Goal: Check status: Check status

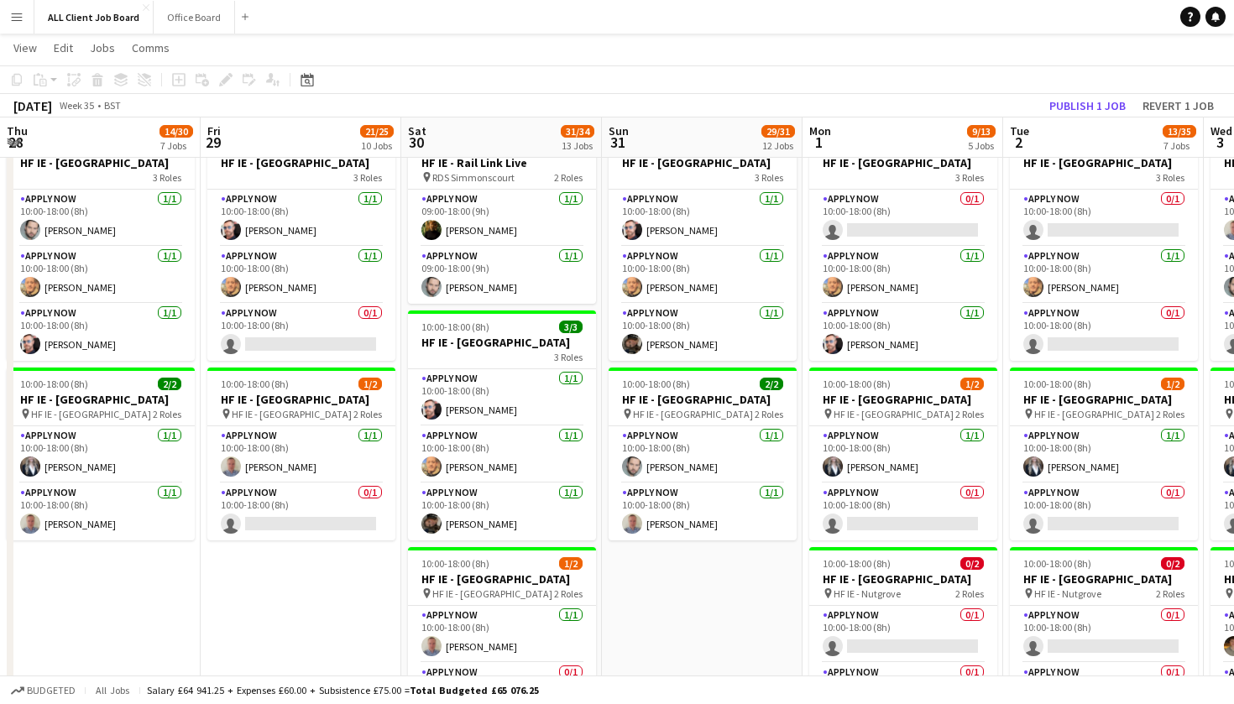
scroll to position [0, 514]
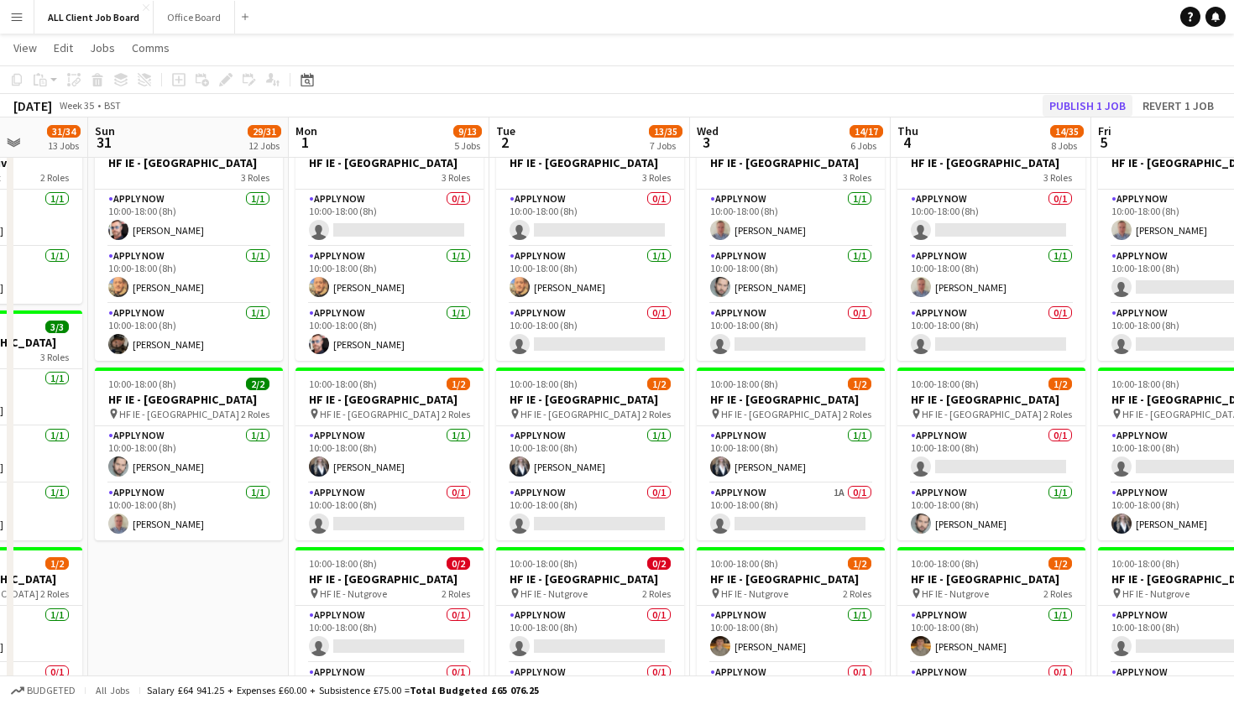
click at [1068, 110] on button "Publish 1 job" at bounding box center [1088, 106] width 90 height 22
click at [26, 18] on button "Menu" at bounding box center [17, 17] width 34 height 34
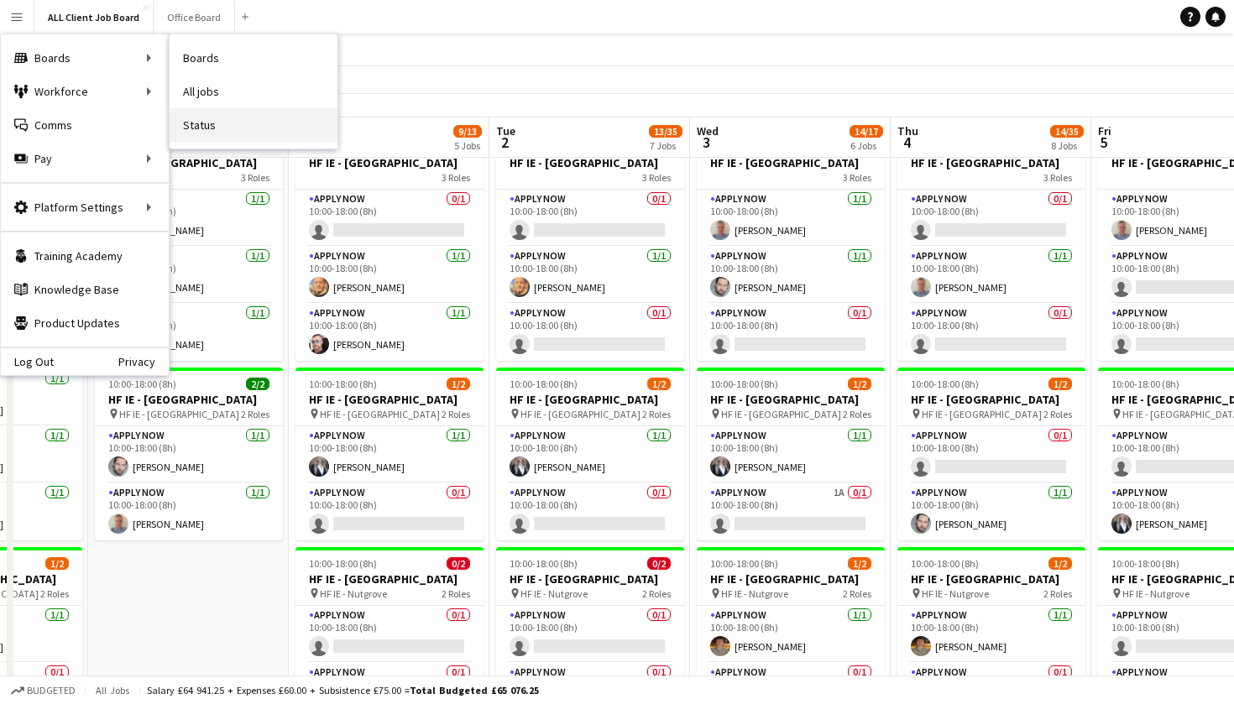
click at [217, 130] on link "Status" at bounding box center [254, 125] width 168 height 34
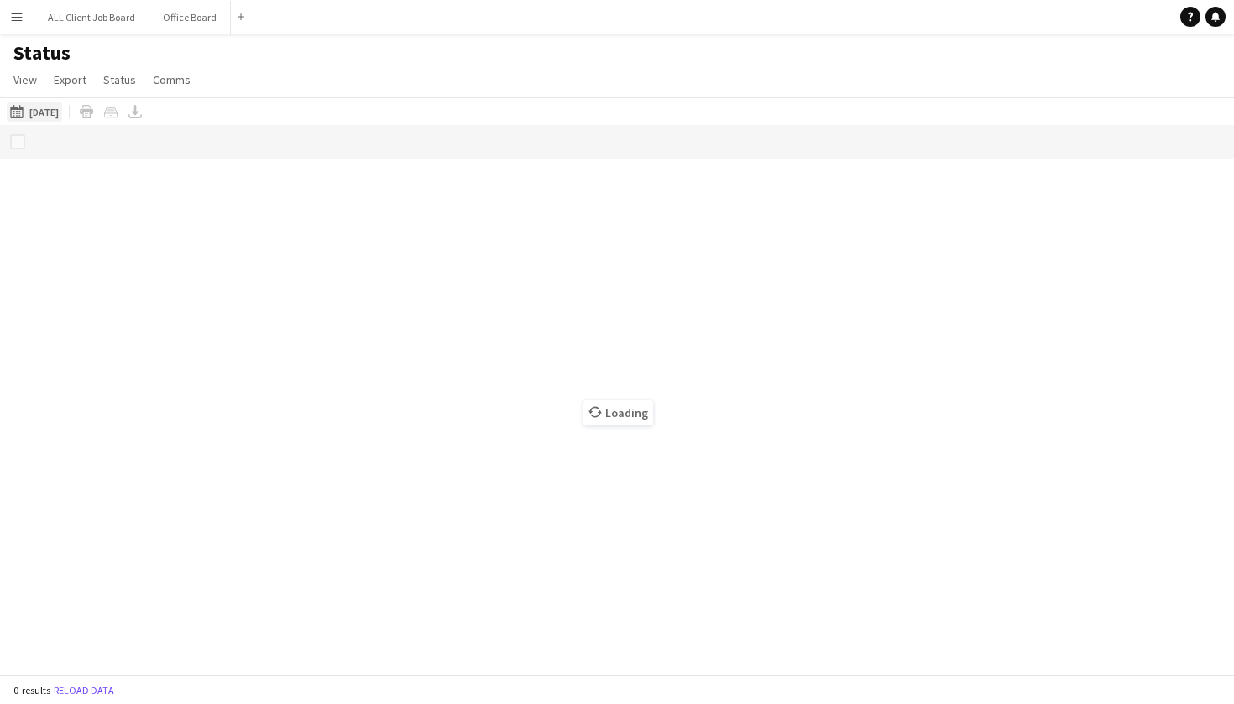
click at [62, 116] on button "[DATE] to [DATE] [DATE]" at bounding box center [34, 112] width 55 height 20
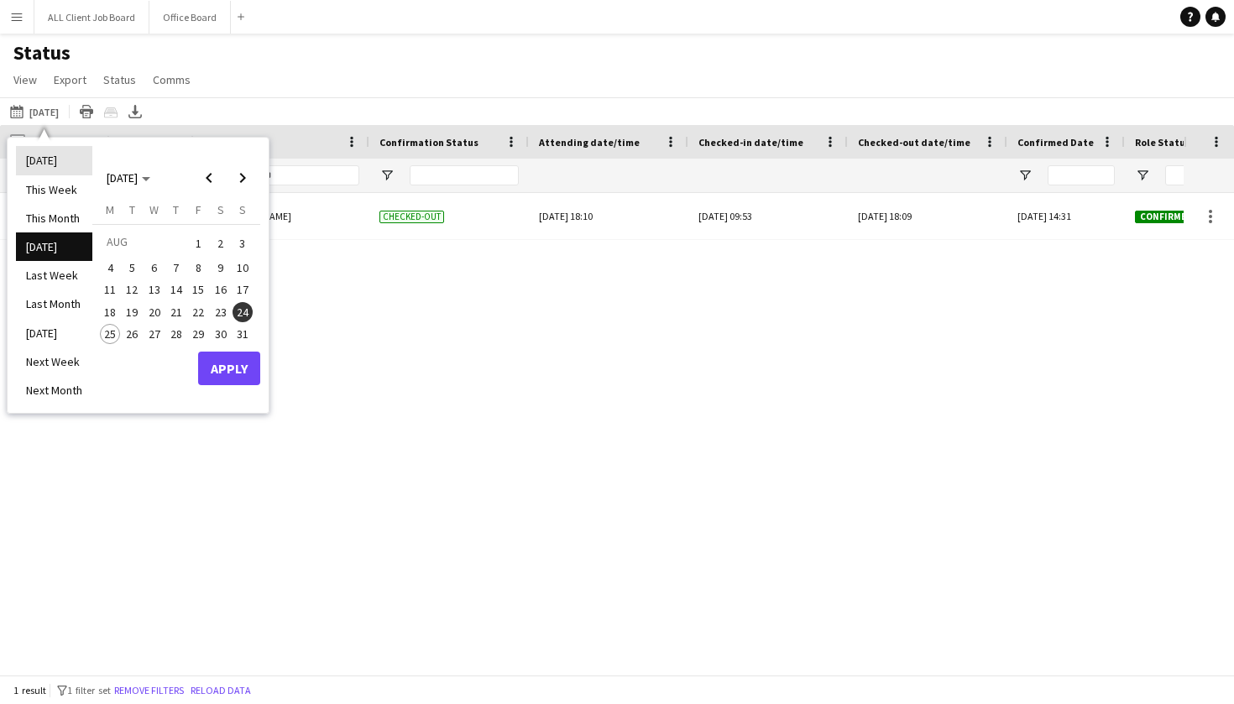
click at [43, 165] on li "[DATE]" at bounding box center [54, 160] width 76 height 29
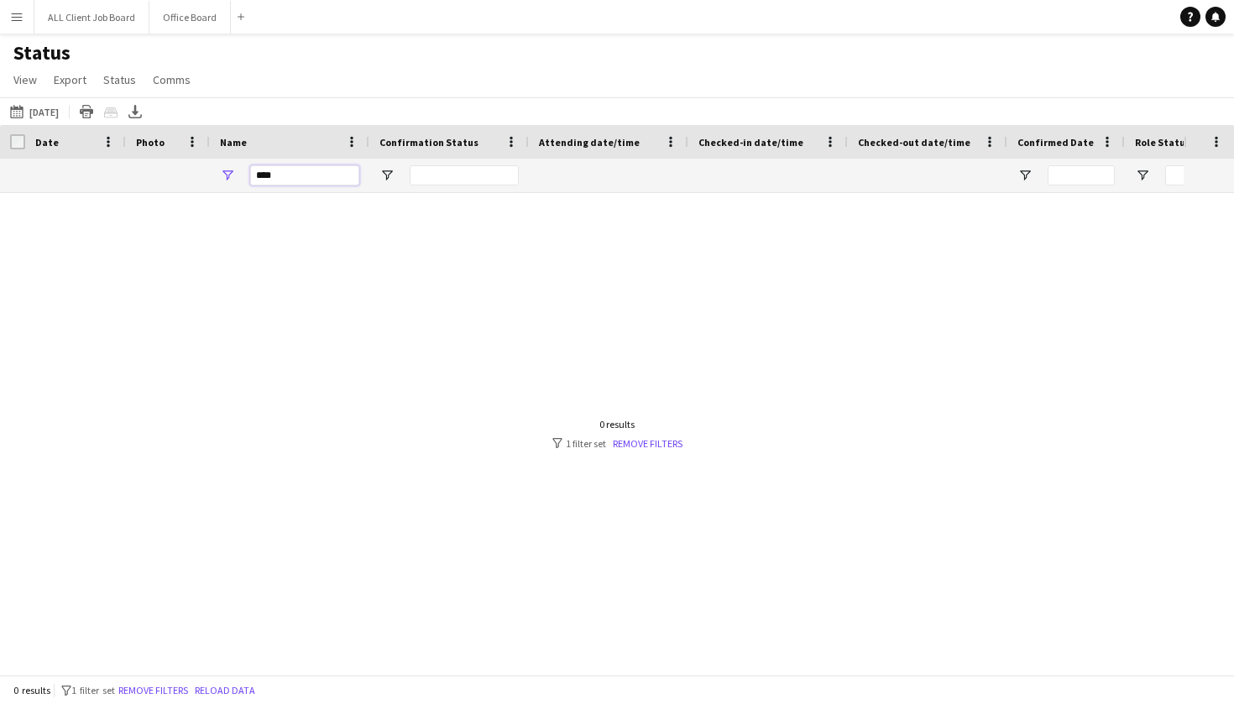
click at [332, 177] on input "****" at bounding box center [304, 175] width 109 height 20
type input "*"
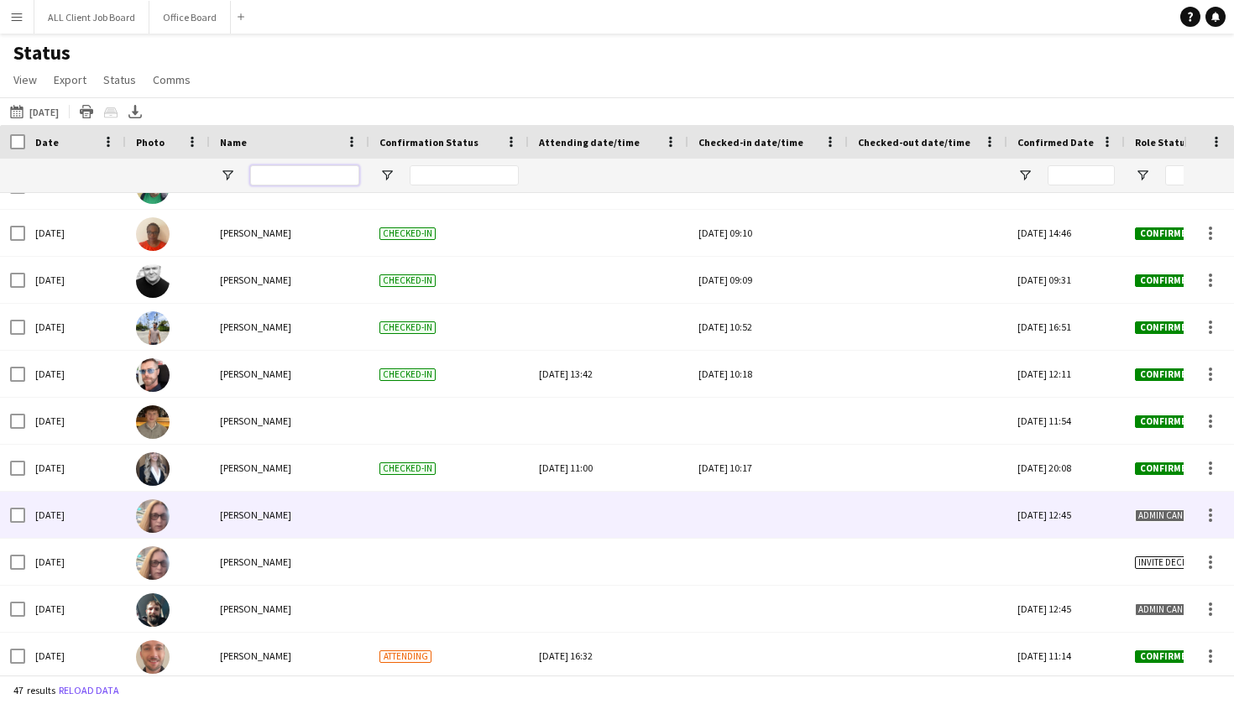
scroll to position [129, 0]
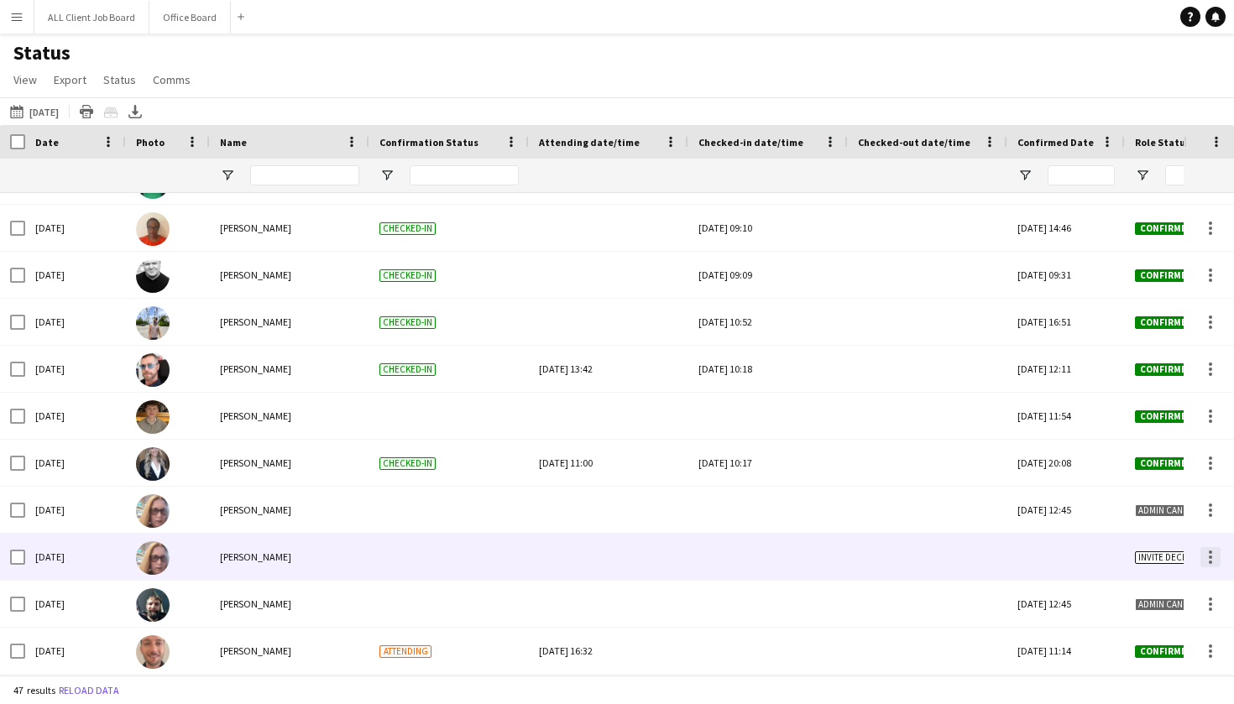
click at [1216, 557] on div at bounding box center [1210, 557] width 20 height 20
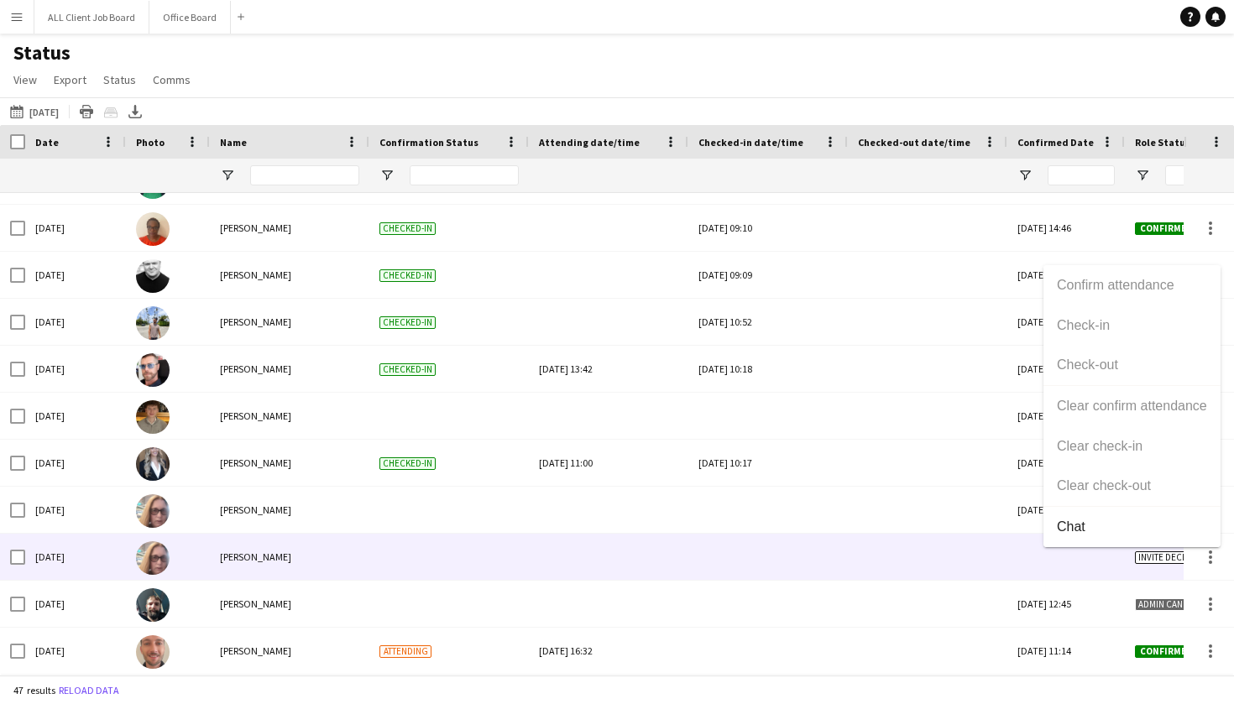
click at [1215, 557] on div at bounding box center [617, 352] width 1234 height 704
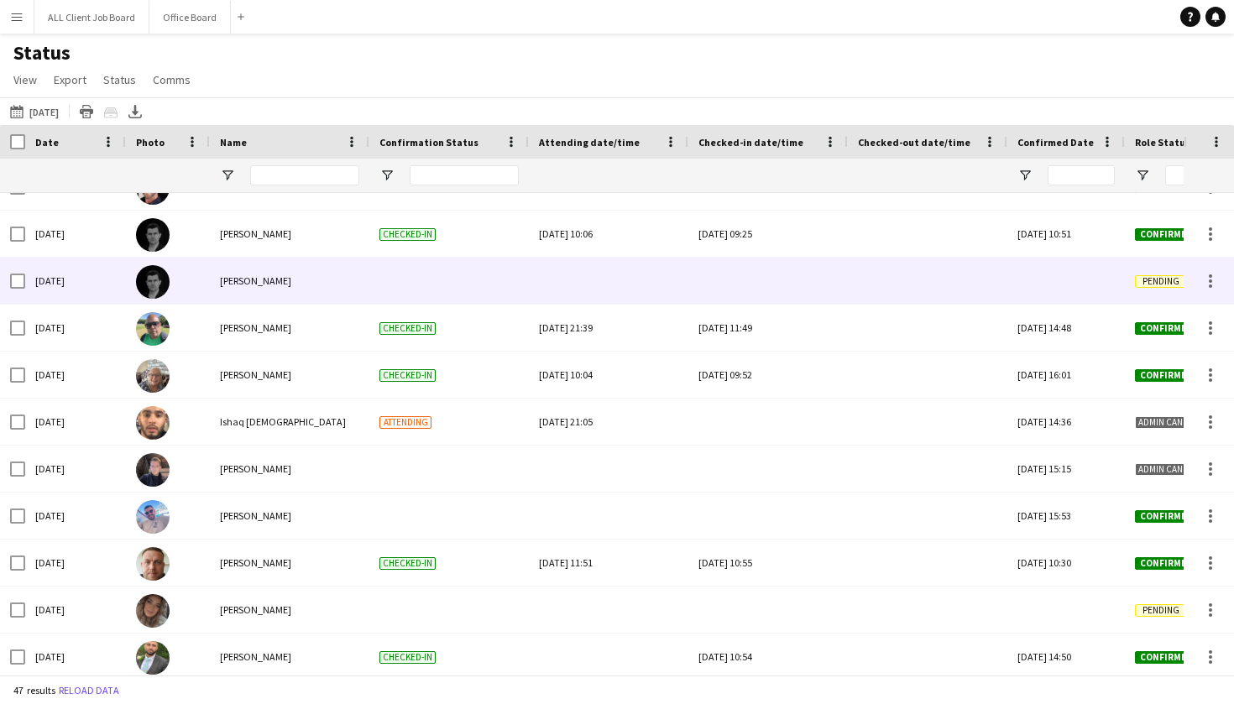
scroll to position [744, 0]
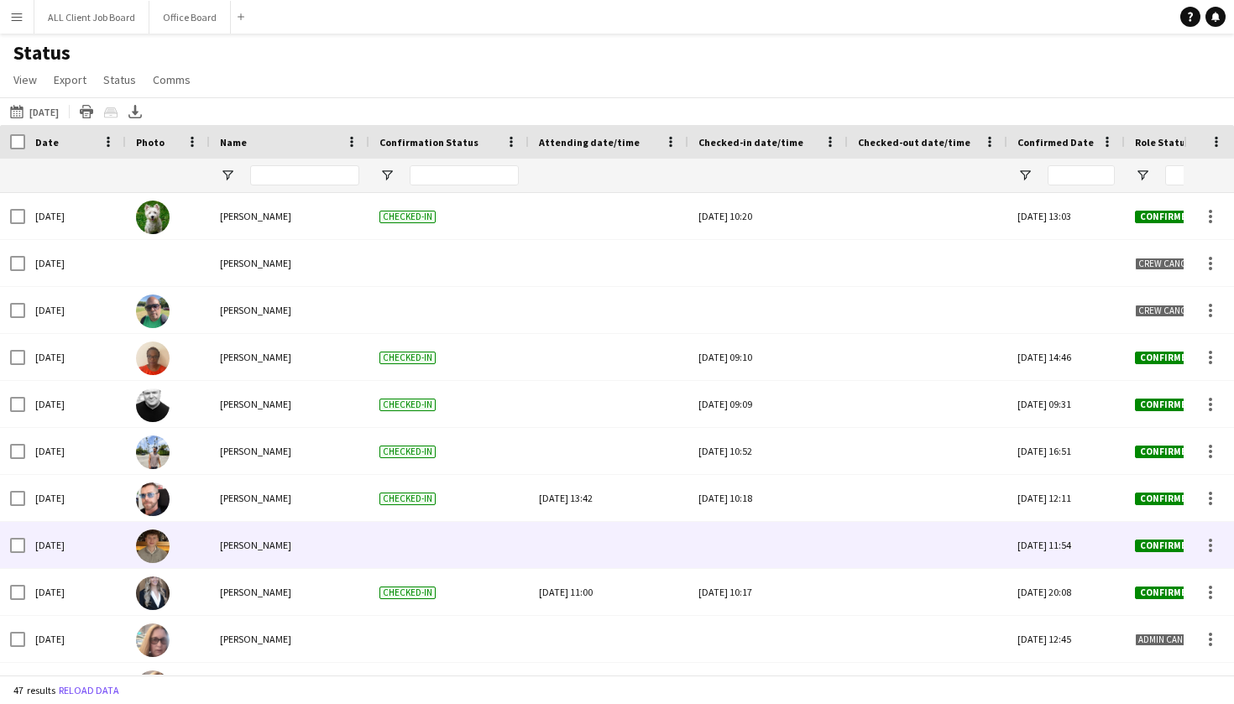
click at [740, 544] on div at bounding box center [767, 545] width 139 height 46
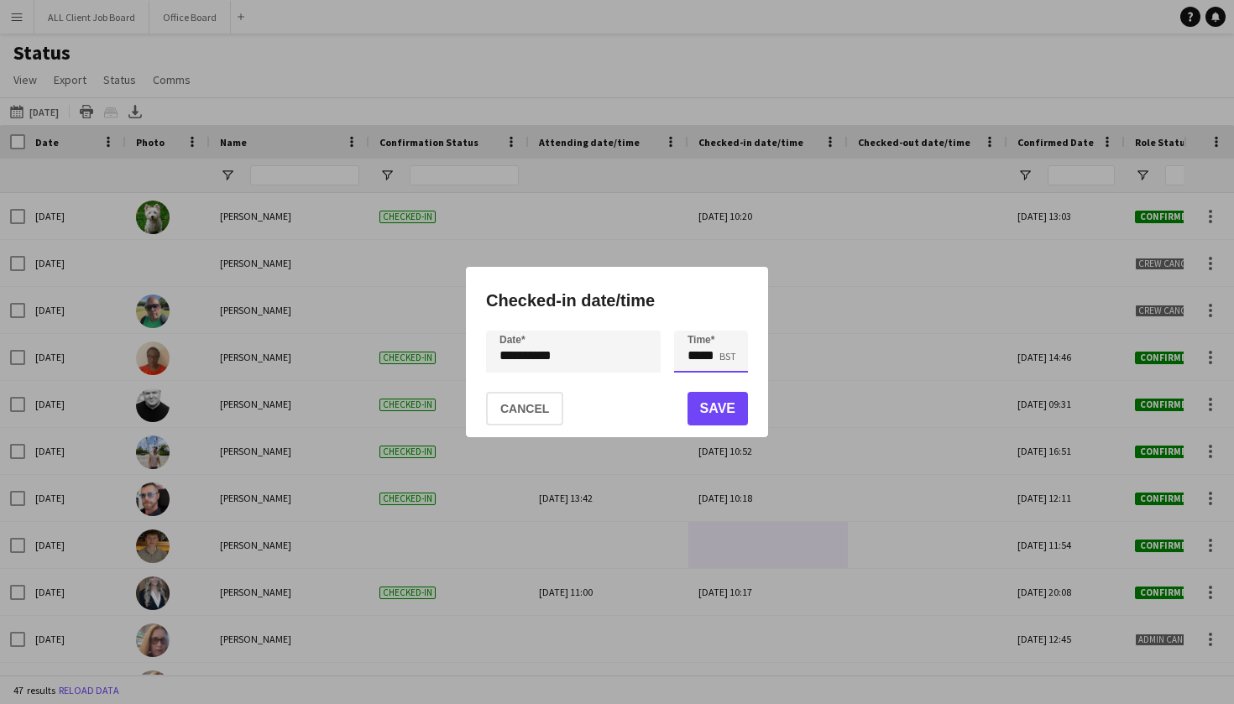
click at [711, 351] on input "*****" at bounding box center [711, 352] width 74 height 42
click at [688, 382] on div at bounding box center [694, 381] width 34 height 17
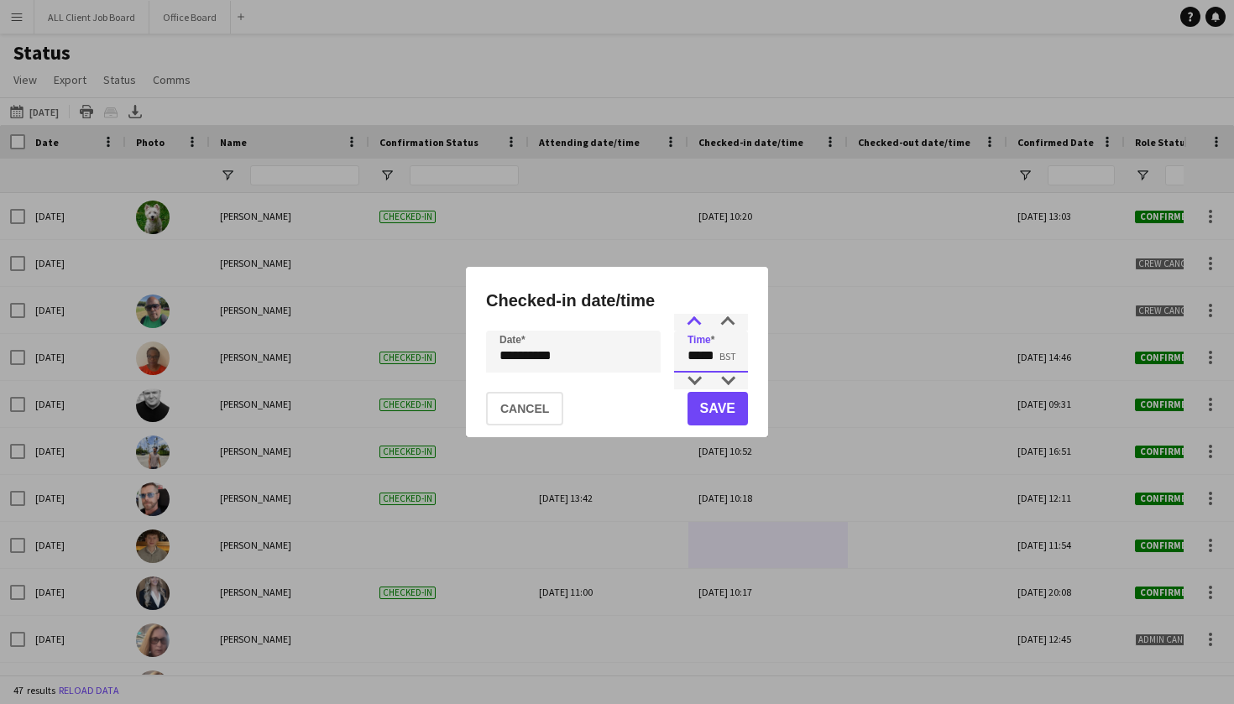
click at [697, 322] on div at bounding box center [694, 322] width 34 height 17
type input "*****"
click at [693, 384] on div at bounding box center [694, 381] width 34 height 17
click at [717, 412] on button "Save" at bounding box center [717, 409] width 60 height 34
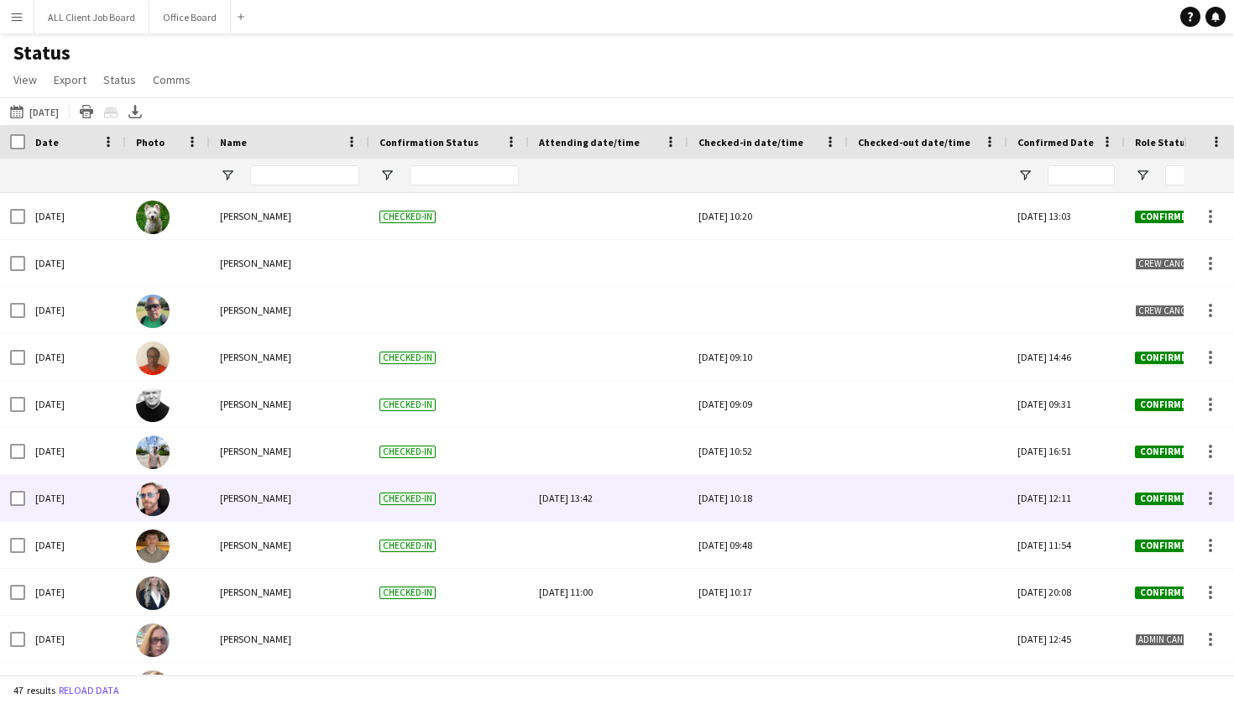
click at [159, 497] on img at bounding box center [153, 500] width 34 height 34
click at [249, 499] on span "[PERSON_NAME]" at bounding box center [255, 498] width 71 height 13
click at [154, 501] on img at bounding box center [153, 500] width 34 height 34
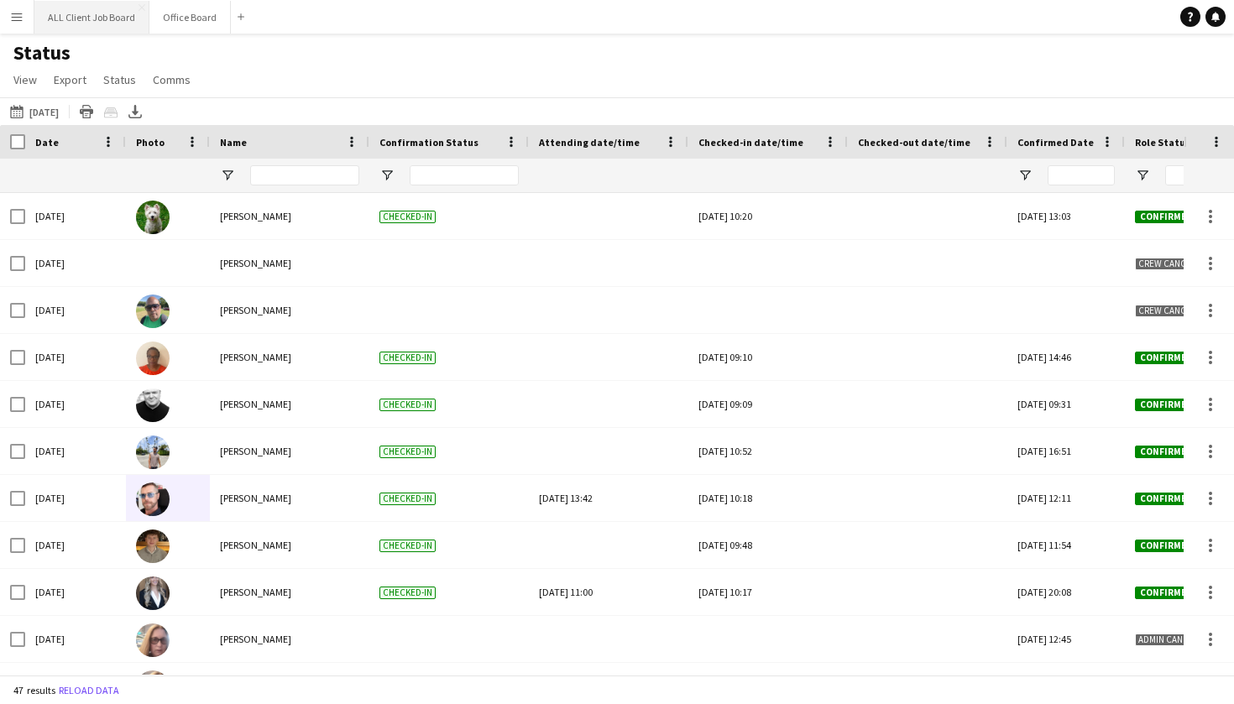
click at [95, 17] on button "ALL Client Job Board Close" at bounding box center [91, 17] width 115 height 33
